Goal: Task Accomplishment & Management: Use online tool/utility

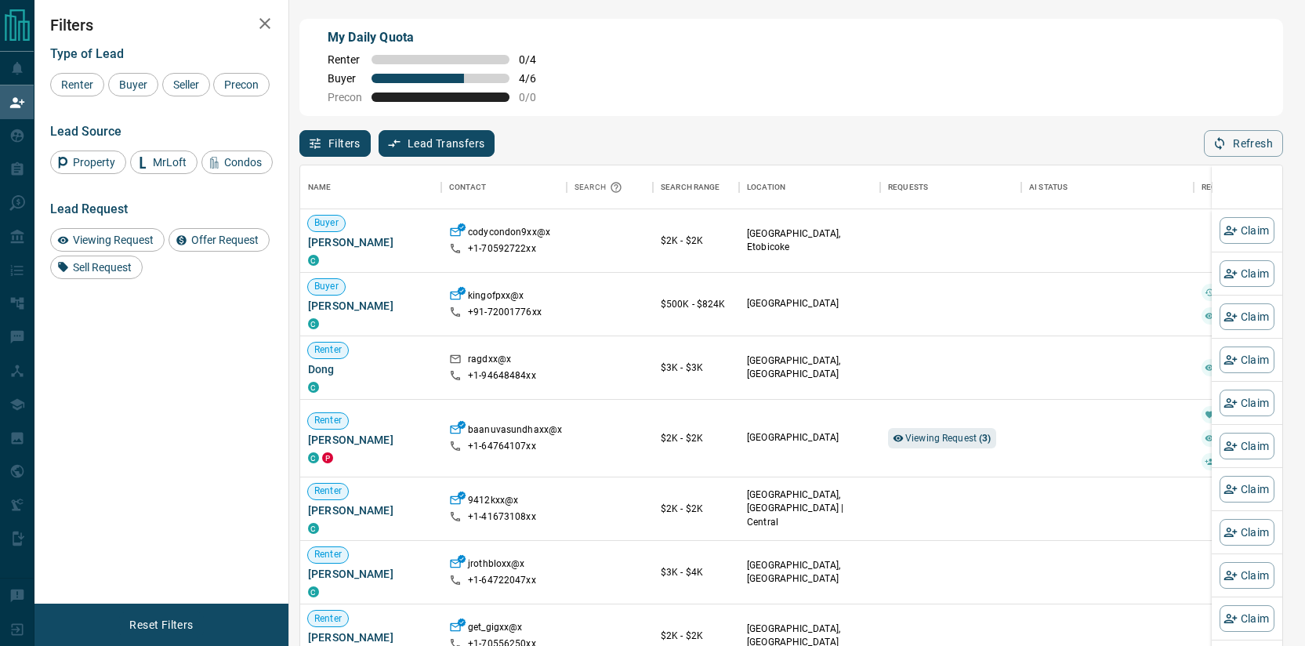
scroll to position [13, 13]
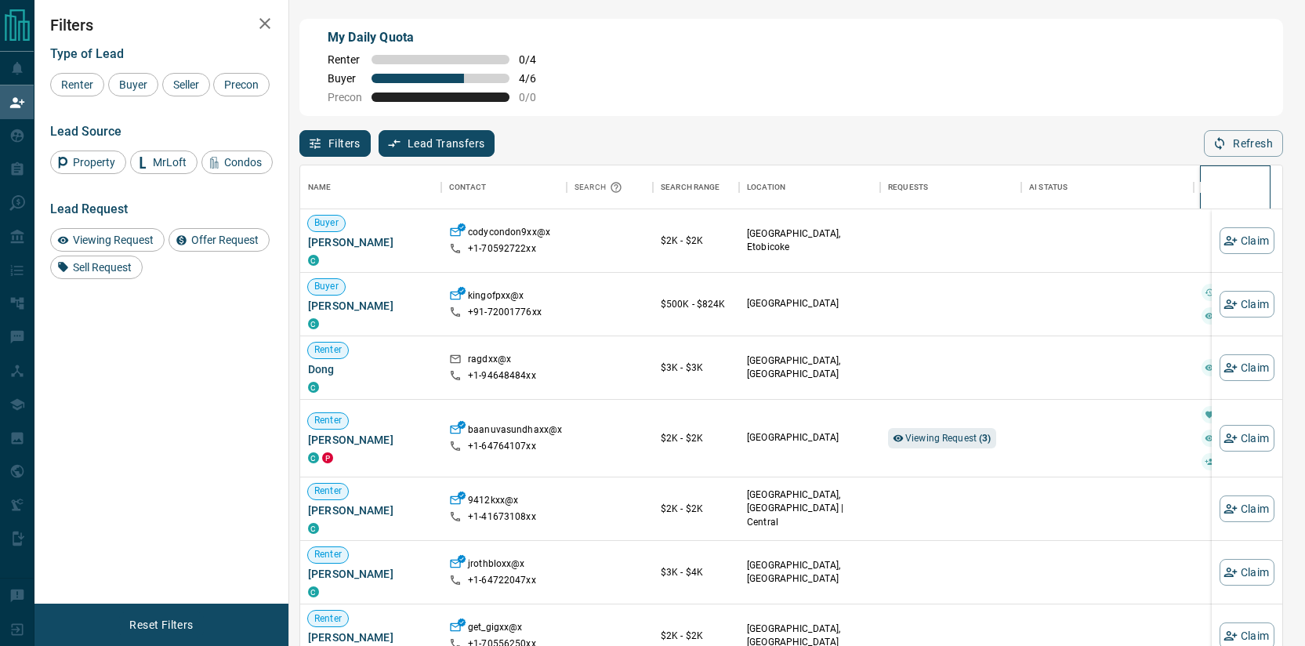
click at [1244, 170] on div at bounding box center [1235, 187] width 55 height 44
click at [1247, 147] on button "Refresh" at bounding box center [1243, 143] width 79 height 27
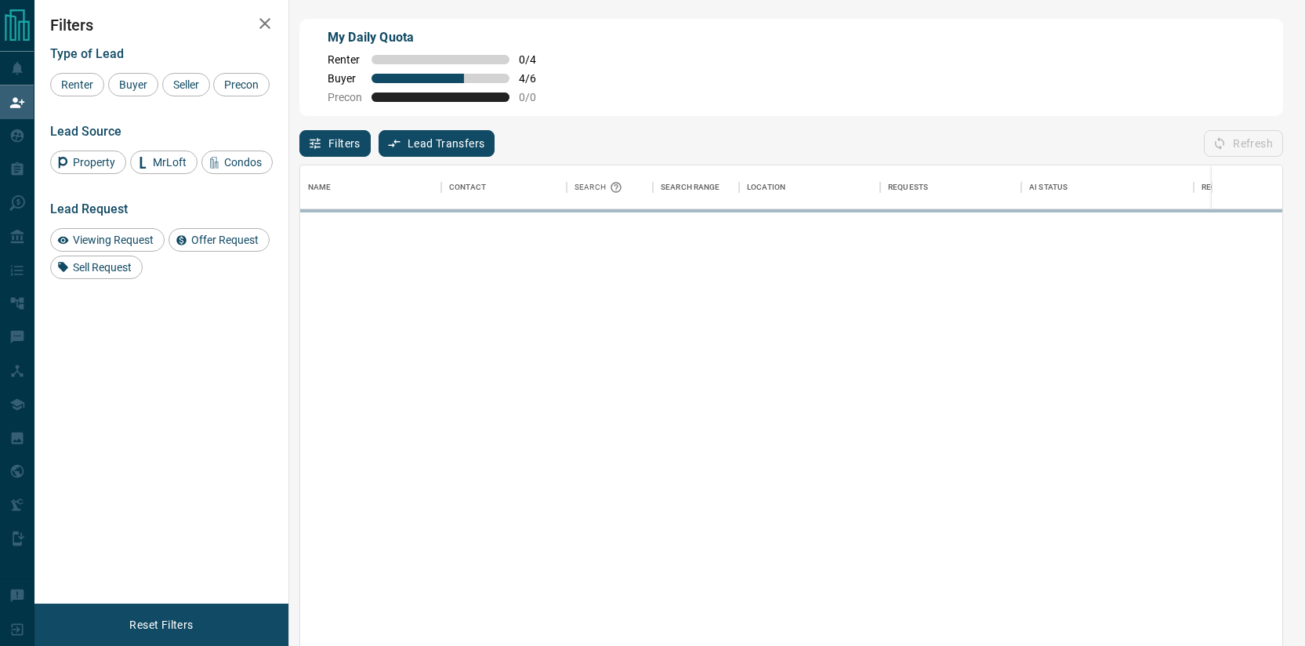
scroll to position [480, 971]
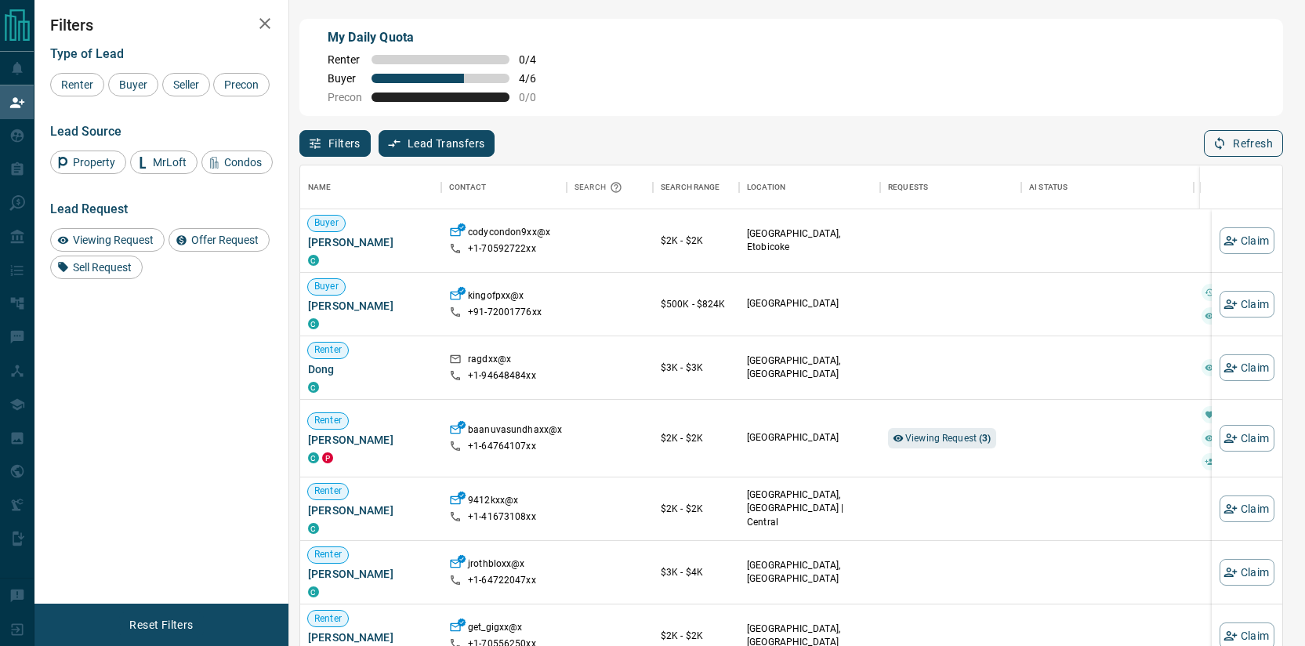
click at [1247, 147] on button "Refresh" at bounding box center [1243, 143] width 79 height 27
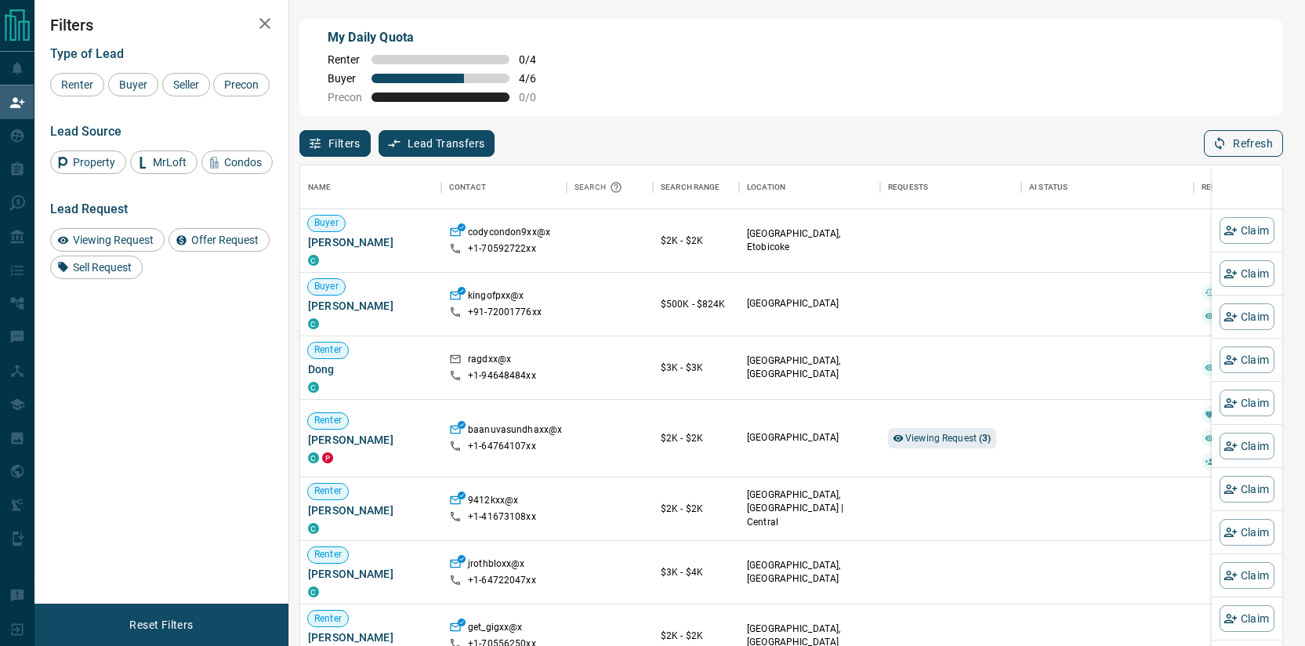
click at [1247, 147] on button "Refresh" at bounding box center [1243, 143] width 79 height 27
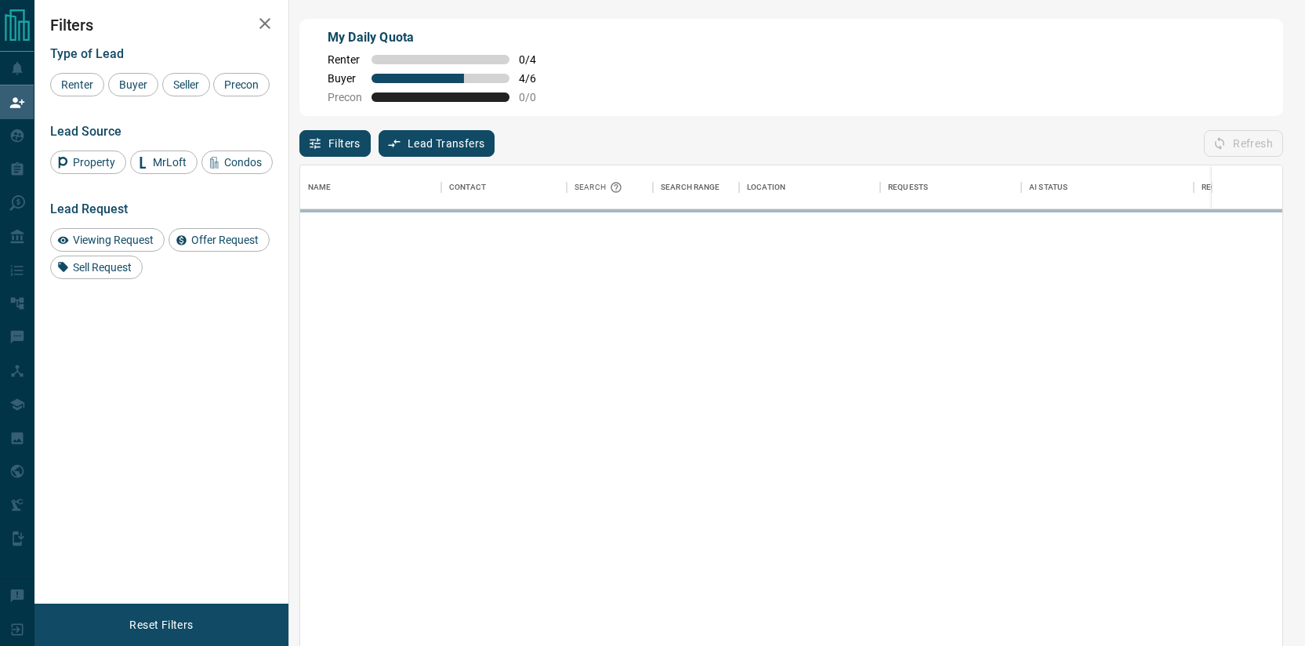
click at [1247, 147] on div "Refresh" at bounding box center [1243, 143] width 79 height 27
click at [1247, 147] on button "Refresh" at bounding box center [1243, 143] width 79 height 27
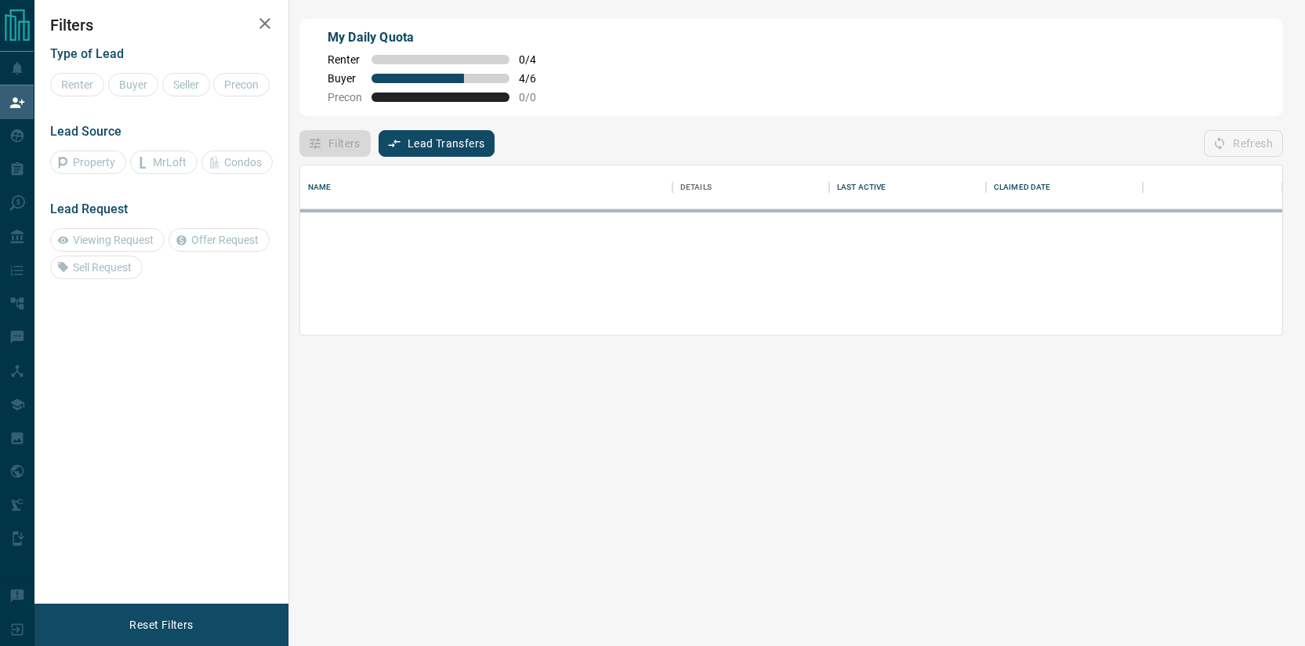
click at [1247, 147] on div "Refresh" at bounding box center [1243, 143] width 79 height 27
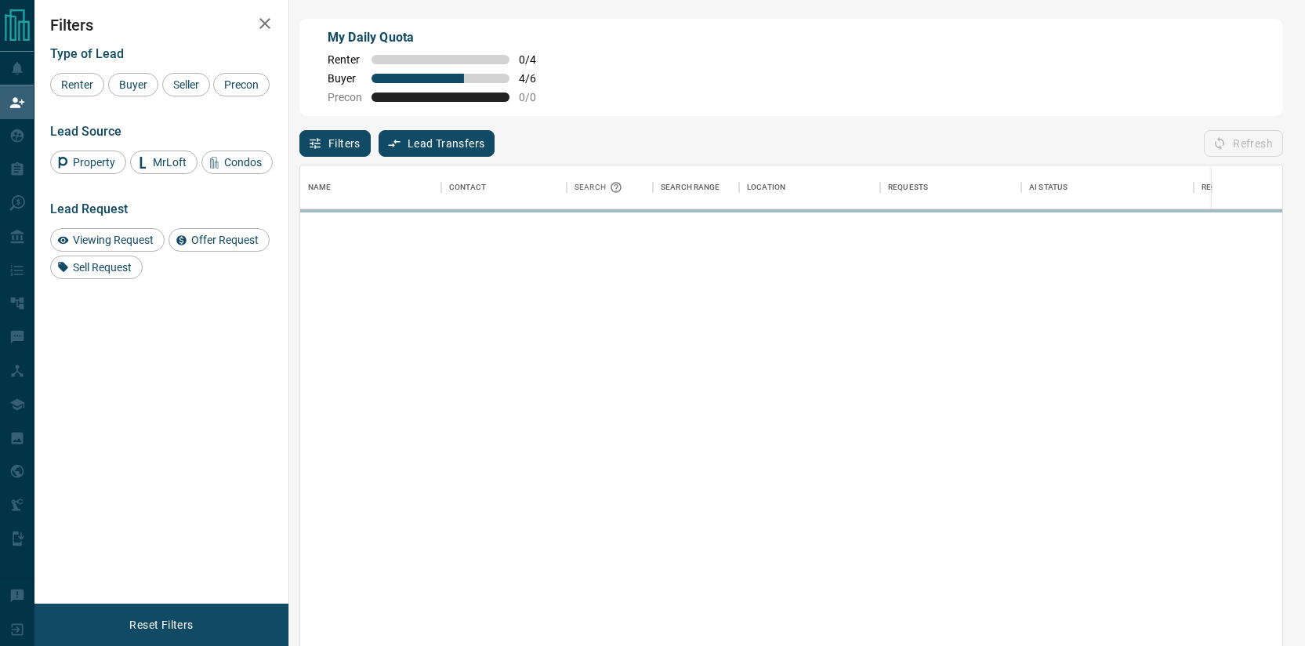
click at [1247, 147] on button "Refresh" at bounding box center [1243, 143] width 79 height 27
click at [1247, 147] on div "Refresh" at bounding box center [1243, 143] width 79 height 27
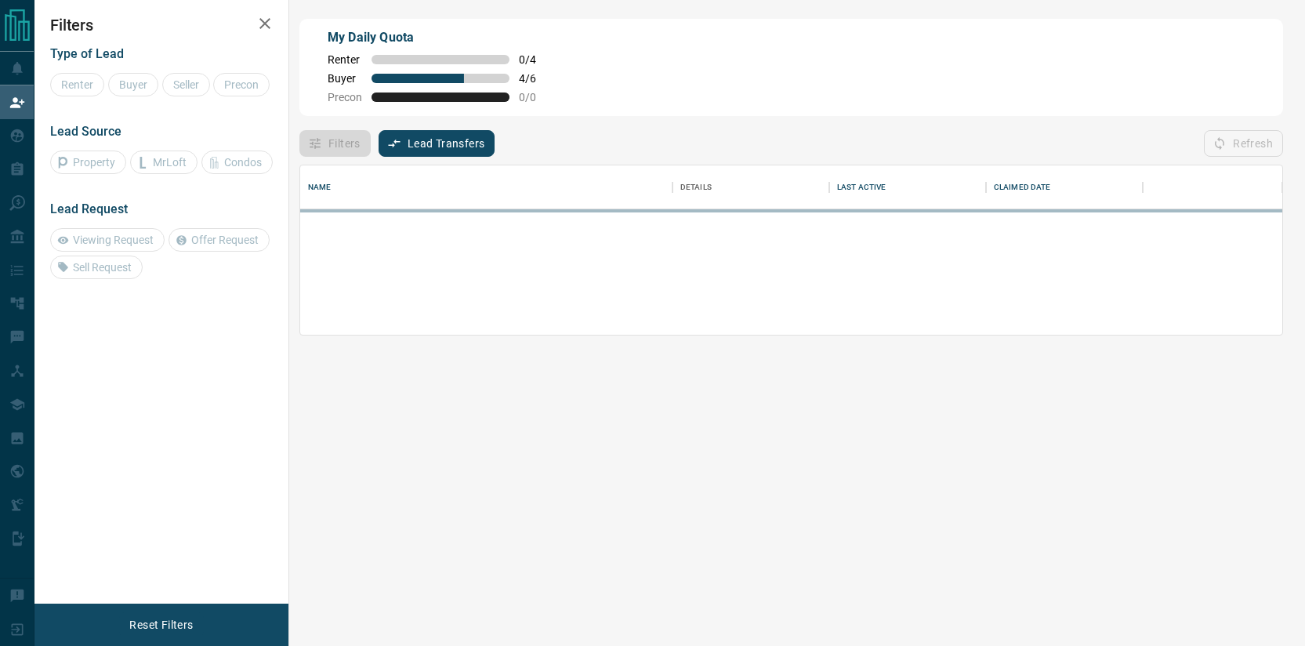
click at [1247, 147] on div "Refresh" at bounding box center [1243, 143] width 79 height 27
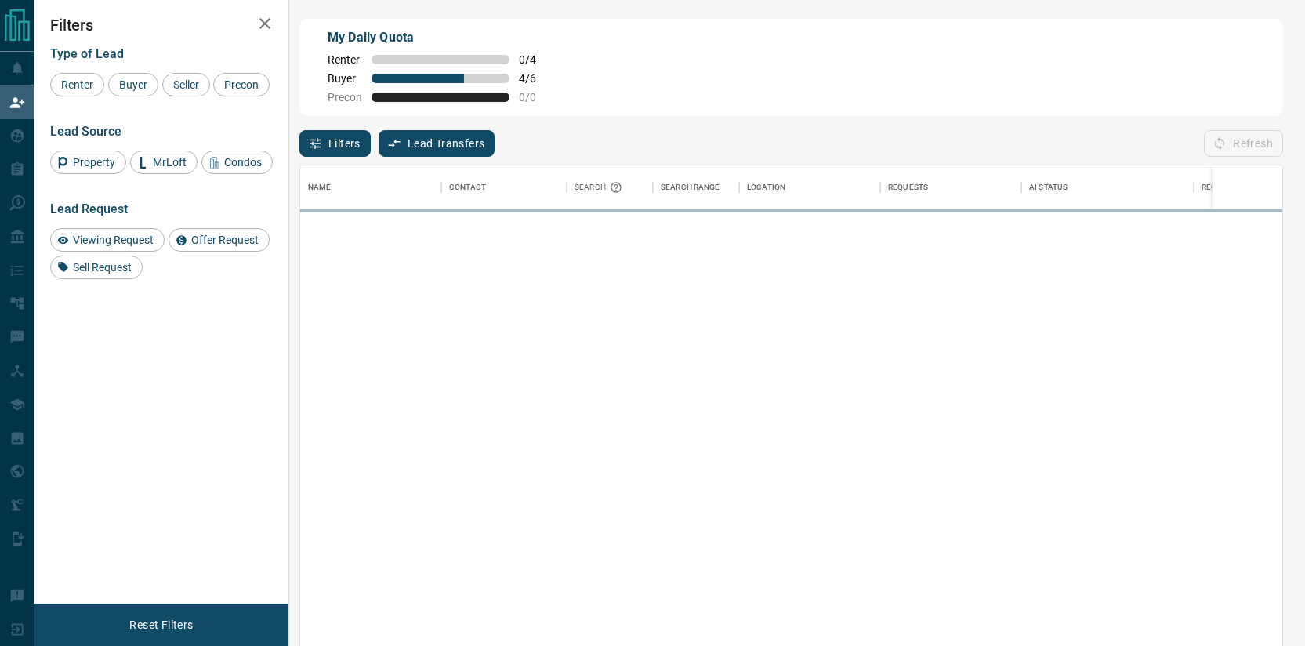
click at [1247, 147] on div "Refresh" at bounding box center [1243, 143] width 79 height 27
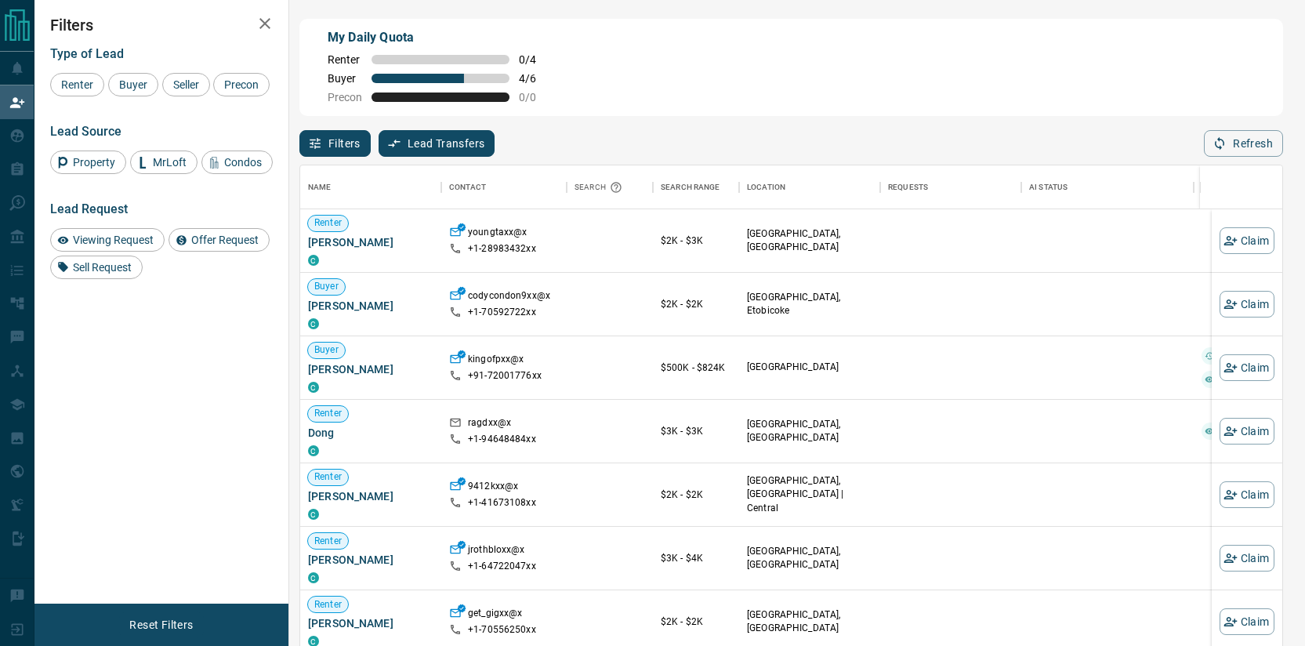
scroll to position [480, 971]
click at [1236, 132] on button "Refresh" at bounding box center [1243, 143] width 79 height 27
click at [1221, 151] on icon "button" at bounding box center [1220, 143] width 14 height 14
click at [149, 85] on span "Buyer" at bounding box center [133, 84] width 39 height 13
click at [194, 100] on div "Type of Lead Renter Buyer Seller Precon Lead Source Property MrLoft Condos Lead…" at bounding box center [161, 156] width 223 height 245
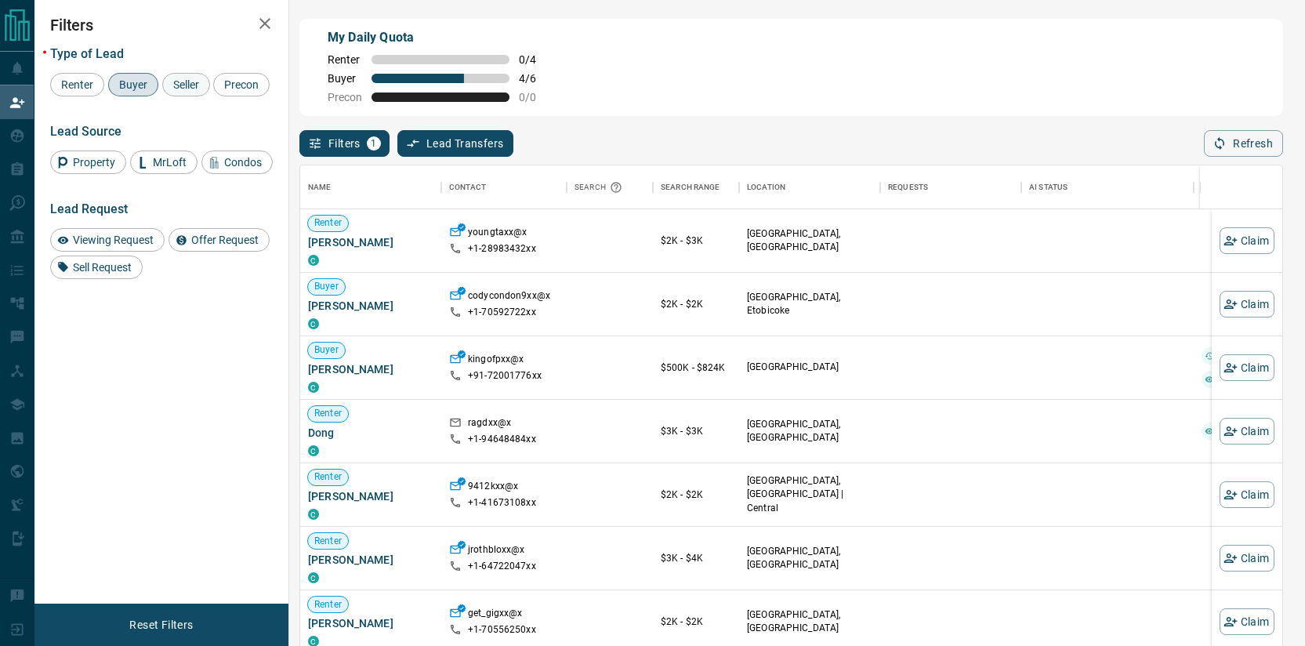
click at [187, 83] on span "Seller" at bounding box center [186, 84] width 37 height 13
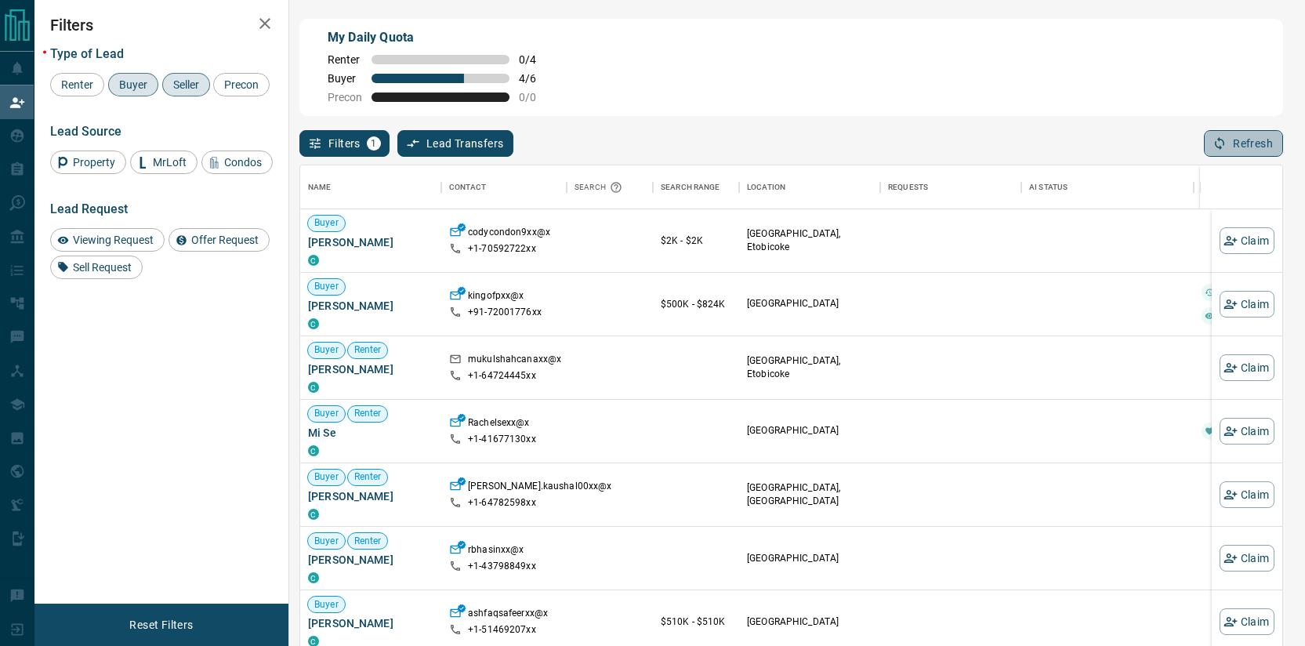
click at [1265, 146] on button "Refresh" at bounding box center [1243, 143] width 79 height 27
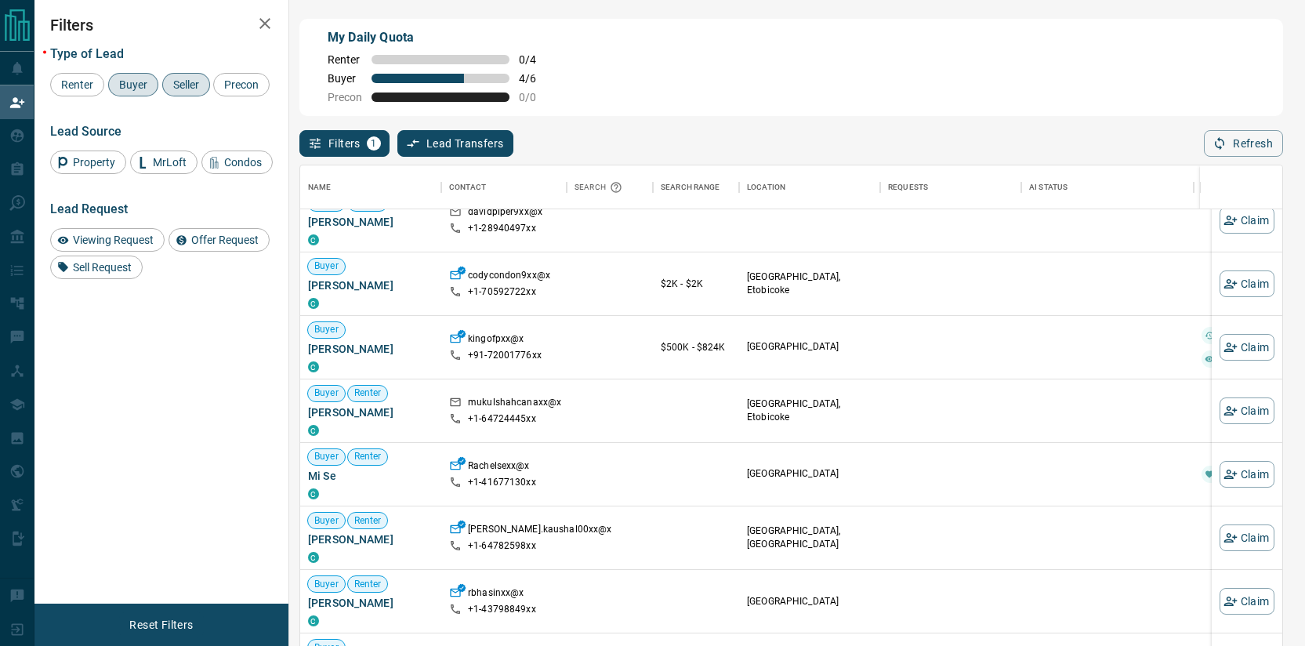
scroll to position [0, 0]
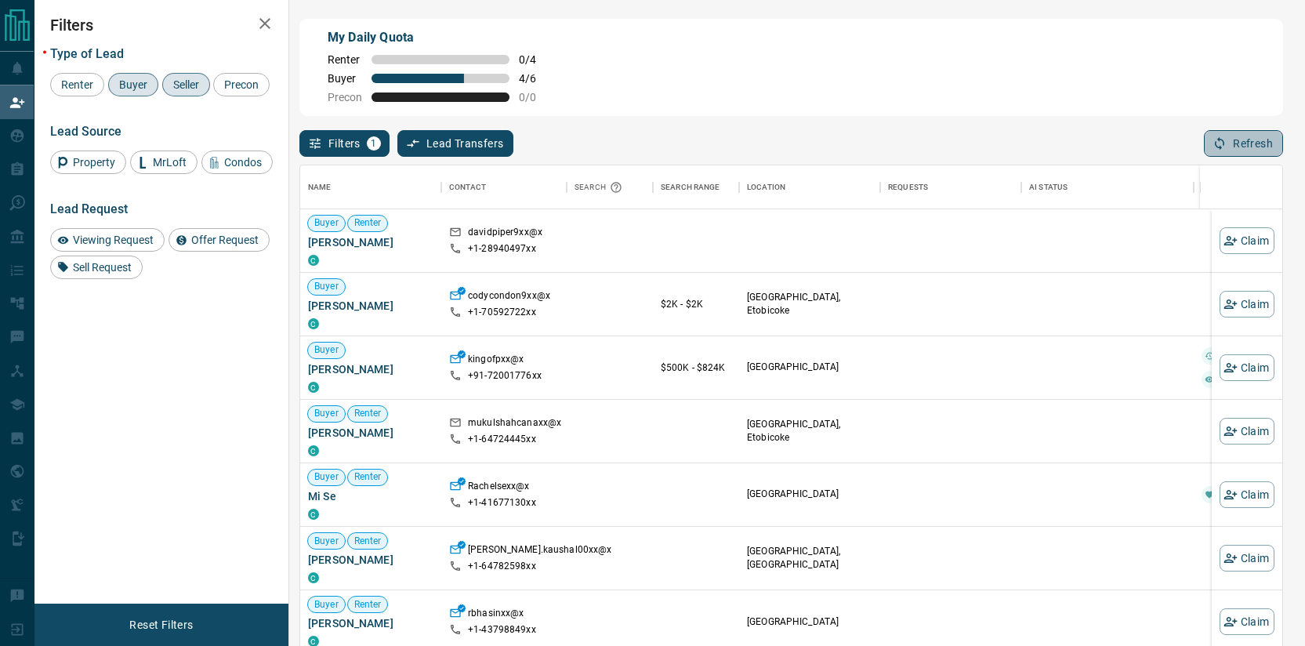
click at [1257, 151] on button "Refresh" at bounding box center [1243, 143] width 79 height 27
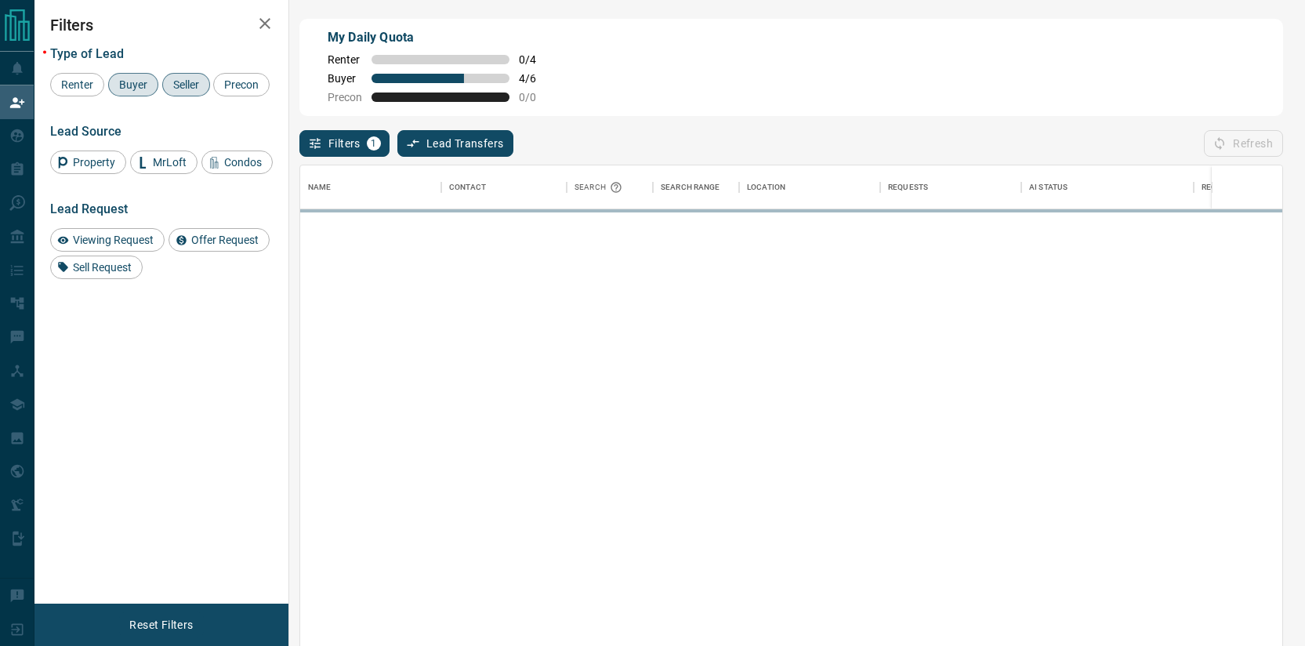
scroll to position [480, 971]
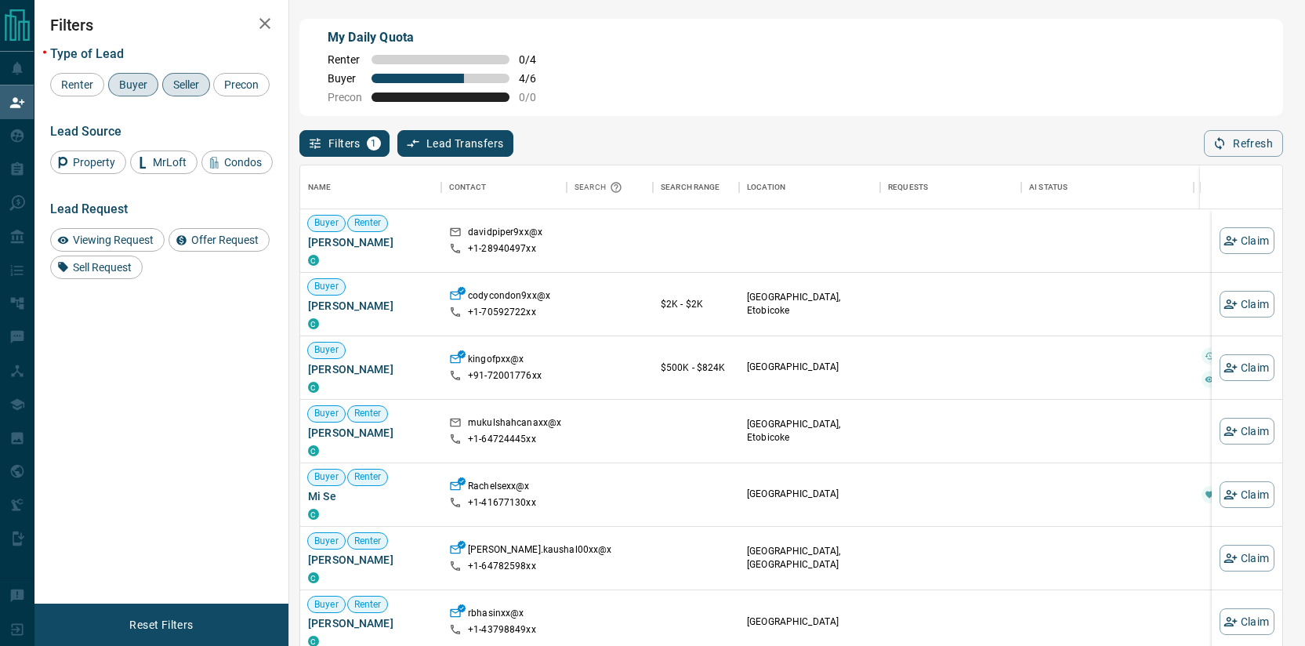
click at [1256, 160] on div "Name Contact Search Search Range Location Requests AI Status Recent Opportuniti…" at bounding box center [791, 407] width 984 height 501
click at [1256, 140] on button "Refresh" at bounding box center [1243, 143] width 79 height 27
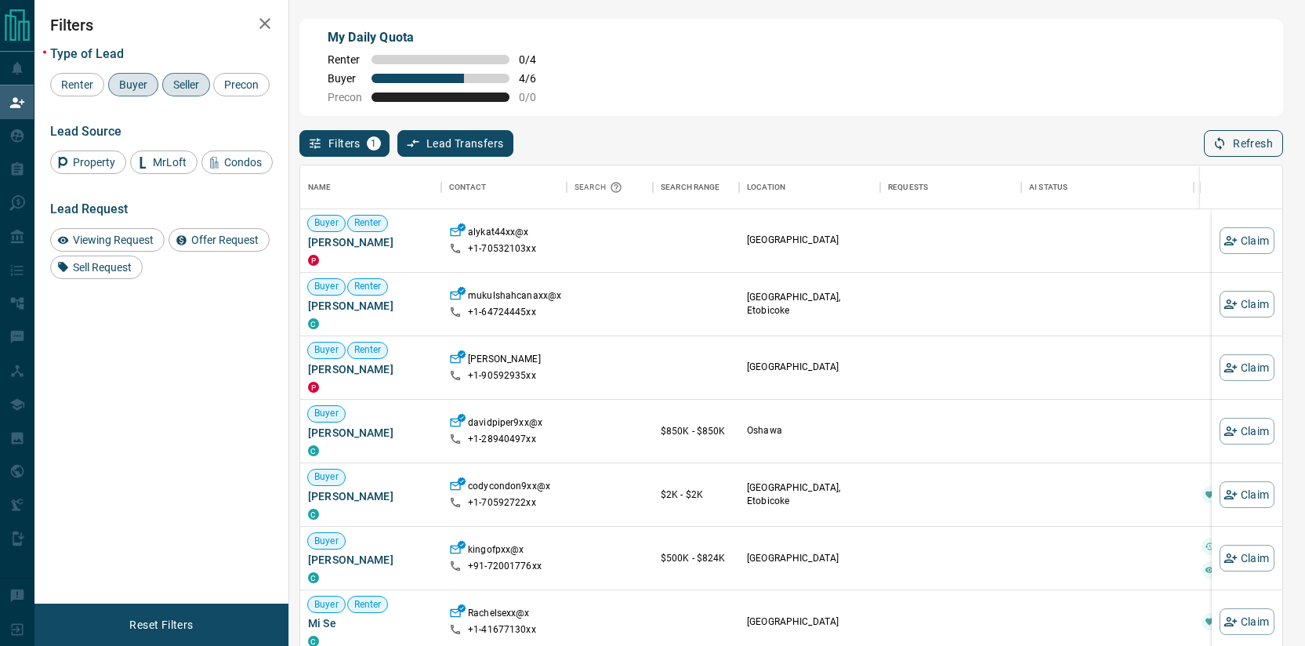
click at [1214, 150] on icon "button" at bounding box center [1220, 143] width 14 height 14
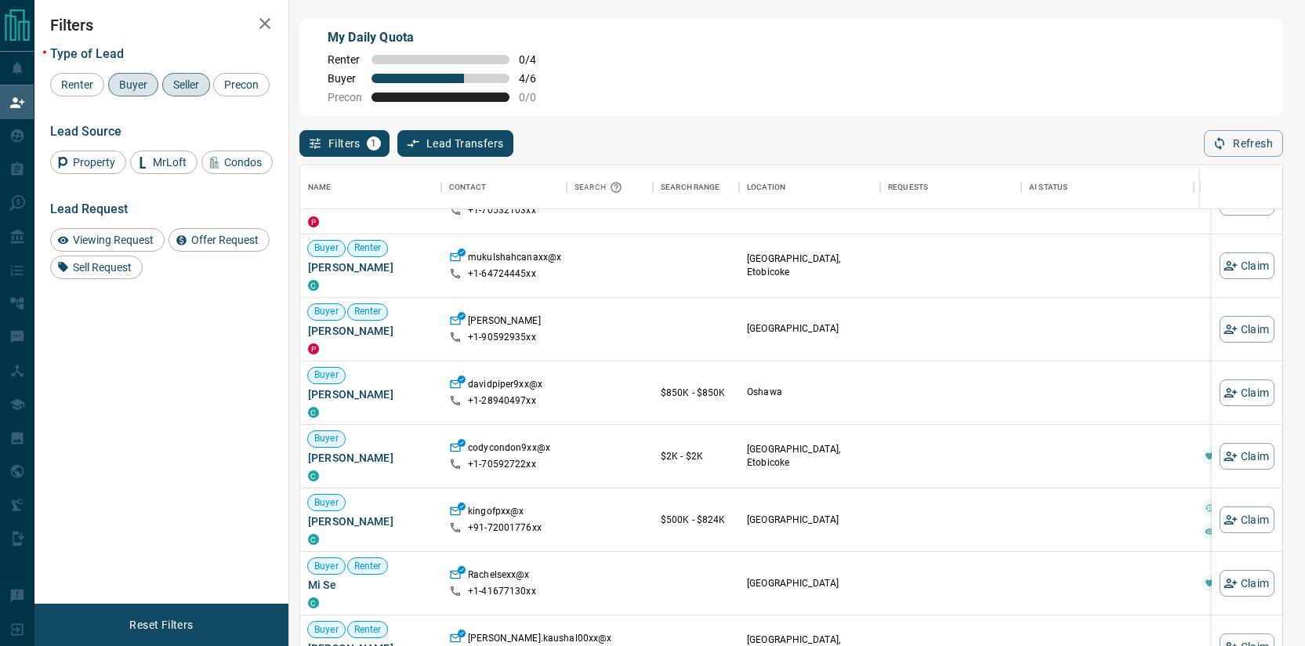
scroll to position [0, 0]
